Goal: Information Seeking & Learning: Learn about a topic

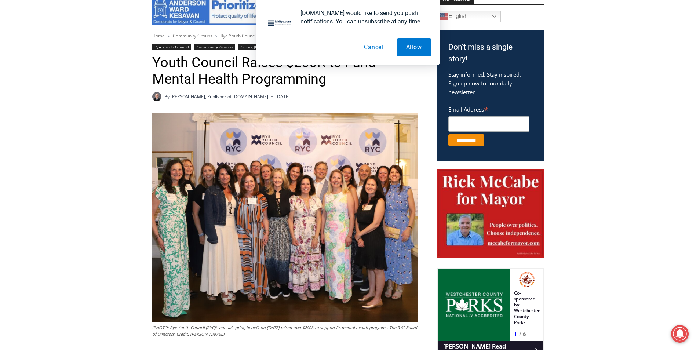
scroll to position [205, 0]
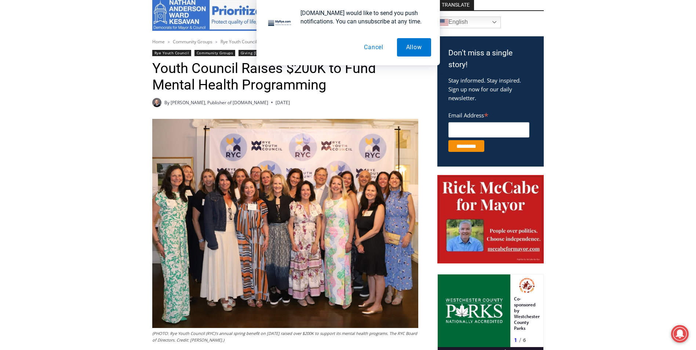
click at [368, 45] on button "Cancel" at bounding box center [374, 47] width 38 height 18
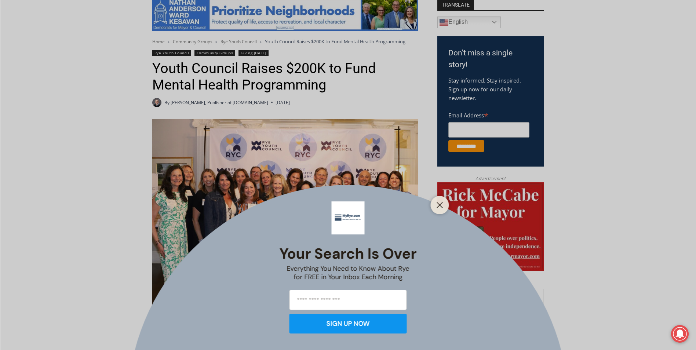
click at [182, 192] on div "Your Search is Over Everything You Need to Know About Rye for FREE in Your Inbo…" at bounding box center [348, 175] width 696 height 350
click at [438, 200] on button "Close" at bounding box center [440, 205] width 10 height 10
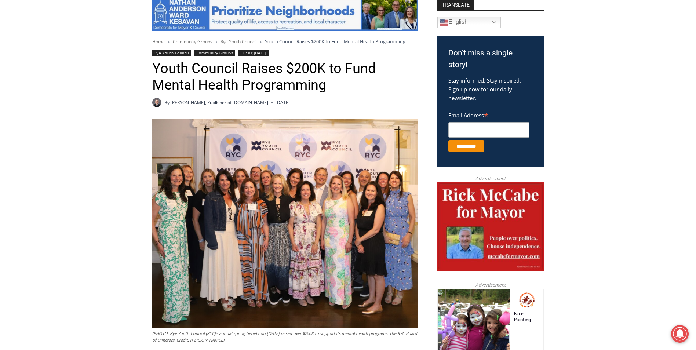
click at [347, 200] on img at bounding box center [285, 223] width 266 height 209
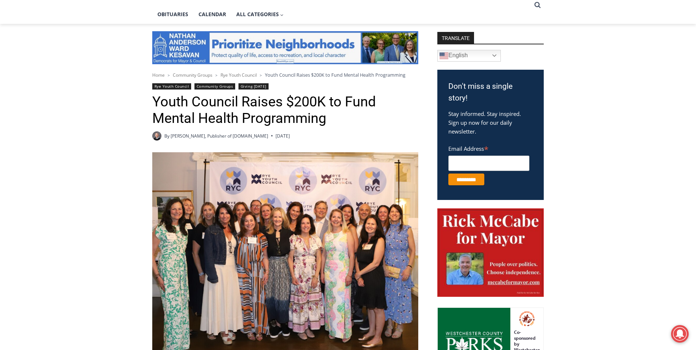
scroll to position [183, 0]
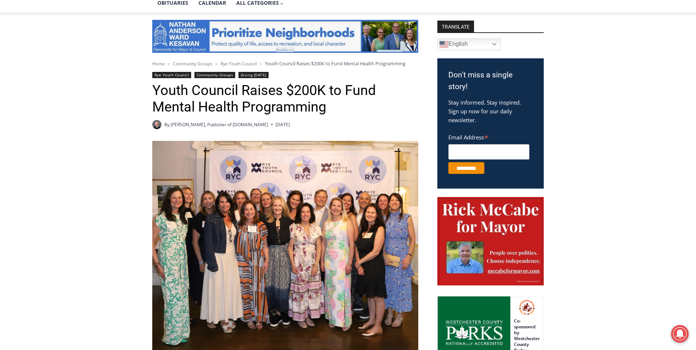
click at [345, 208] on img at bounding box center [285, 245] width 266 height 209
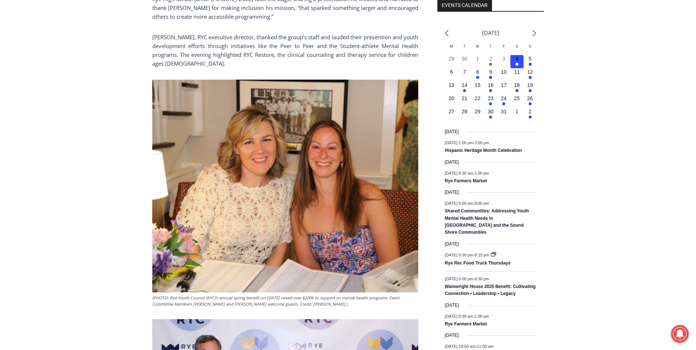
scroll to position [697, 0]
